Goal: Check status

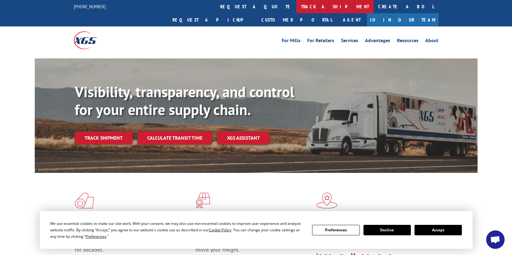
click at [297, 5] on link "track a shipment" at bounding box center [335, 6] width 77 height 13
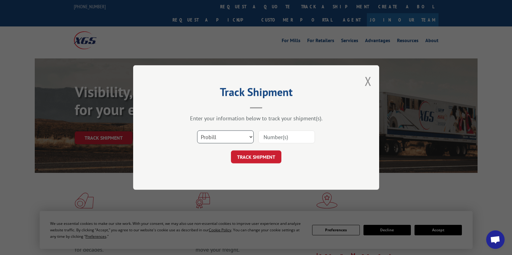
click at [250, 138] on select "Select category... Probill BOL PO" at bounding box center [225, 136] width 57 height 13
select select "bol"
click at [197, 130] on select "Select category... Probill BOL PO" at bounding box center [225, 136] width 57 height 13
click at [277, 139] on input at bounding box center [286, 136] width 57 height 13
type input "2851367"
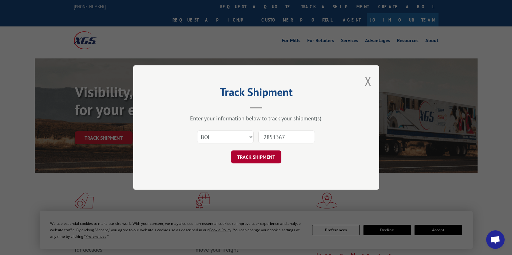
click at [270, 157] on button "TRACK SHIPMENT" at bounding box center [256, 156] width 50 height 13
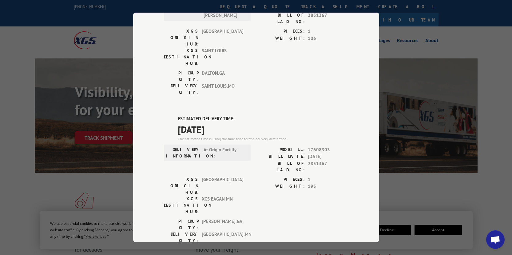
scroll to position [92, 0]
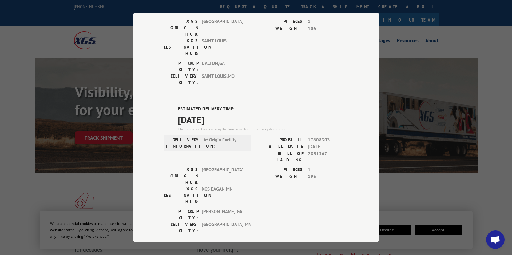
click at [156, 59] on div "Track Shipment DELIVERED DELIVERY INFORMATION: [DATE] 05:00 pm [PERSON_NAME]: 1…" at bounding box center [256, 128] width 246 height 230
